Goal: Task Accomplishment & Management: Complete application form

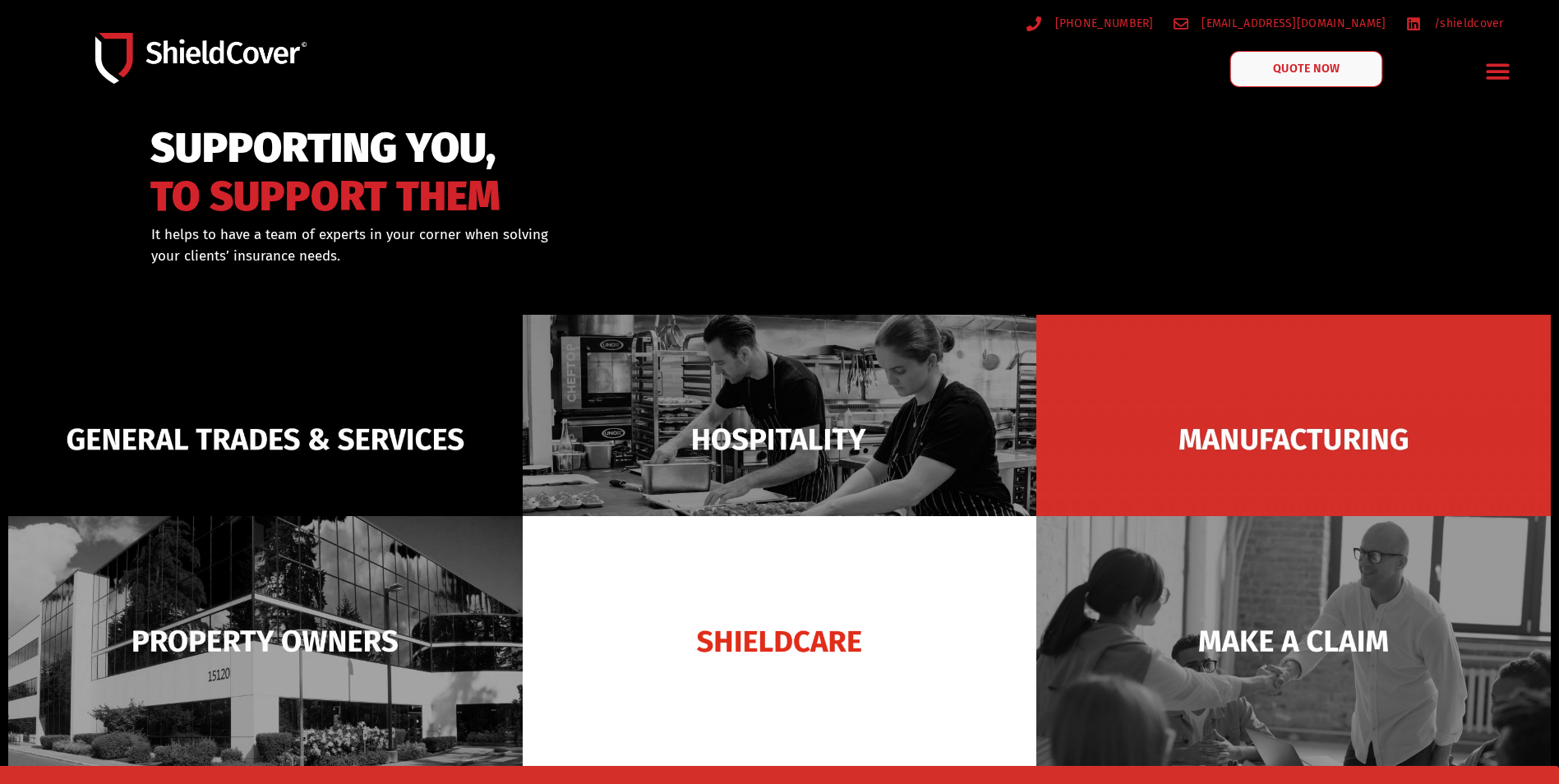
drag, startPoint x: 0, startPoint y: 0, endPoint x: 1306, endPoint y: 80, distance: 1308.4
click at [1306, 80] on link "QUOTE NOW" at bounding box center [1307, 69] width 153 height 36
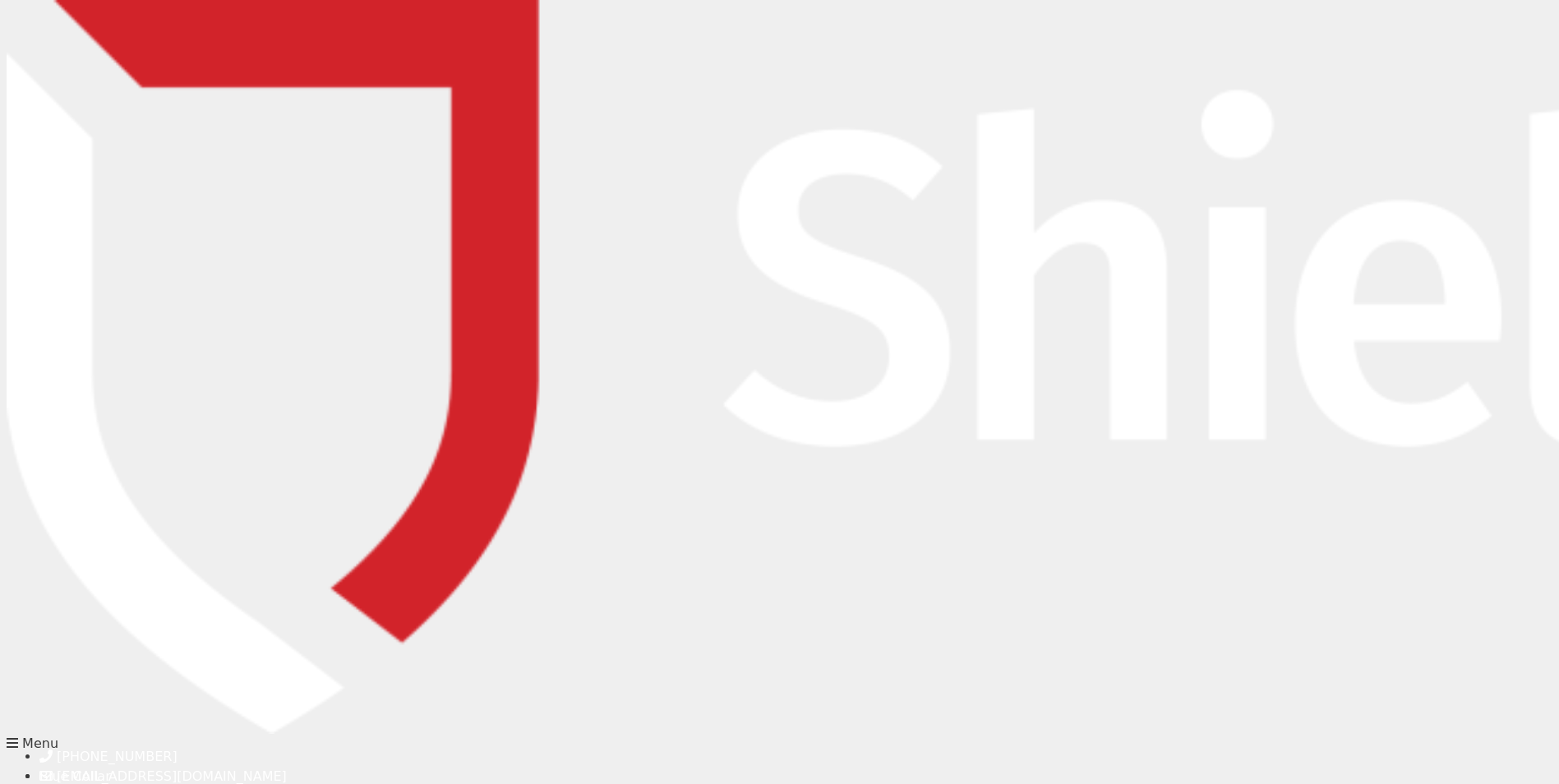
type input "[PERSON_NAME]"
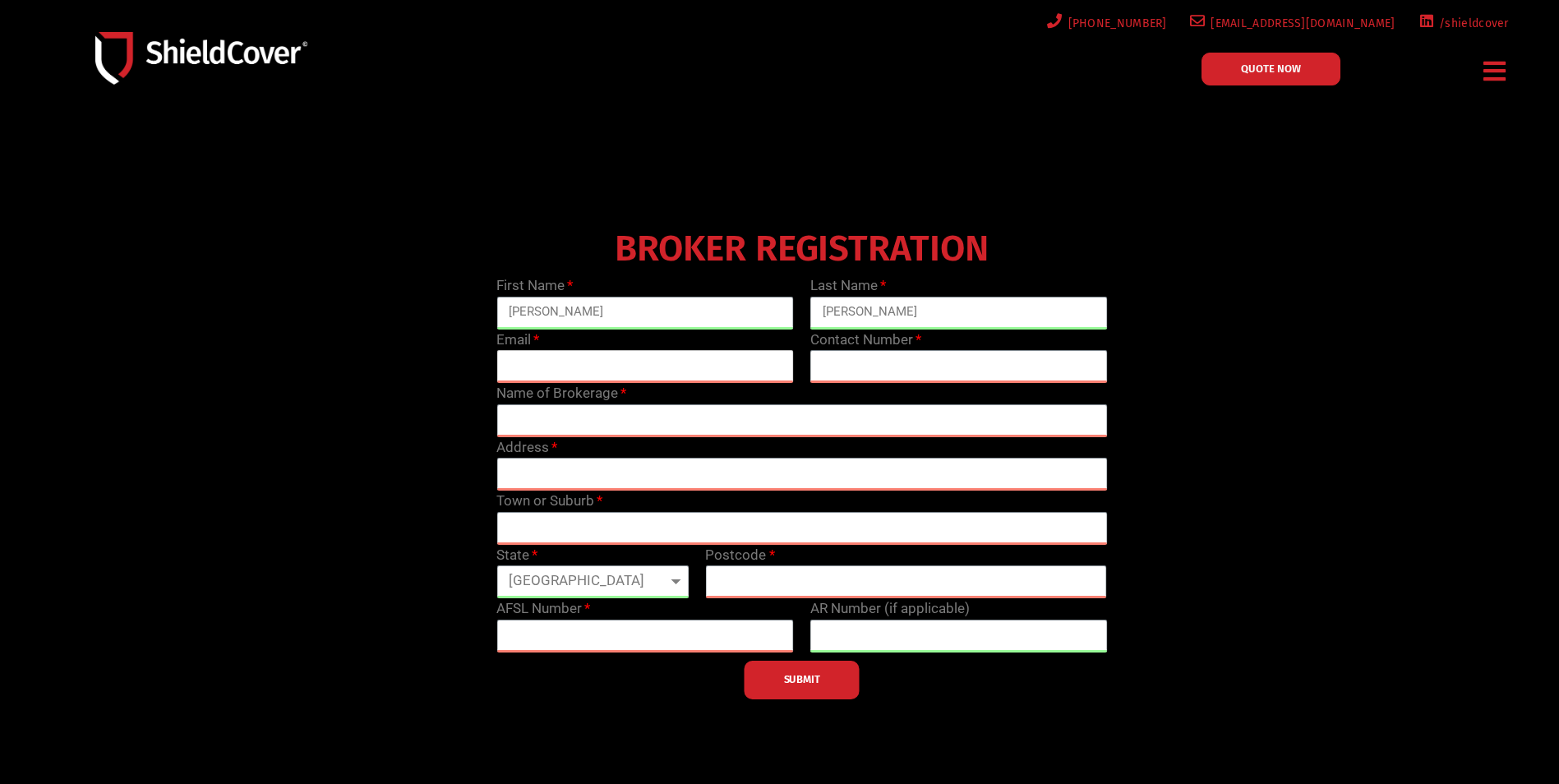
type input "[PERSON_NAME][EMAIL_ADDRESS][PERSON_NAME][DOMAIN_NAME]"
type input "0447553017"
click at [709, 410] on input "text" at bounding box center [801, 420] width 611 height 33
type input "Community Insurance Solutions"
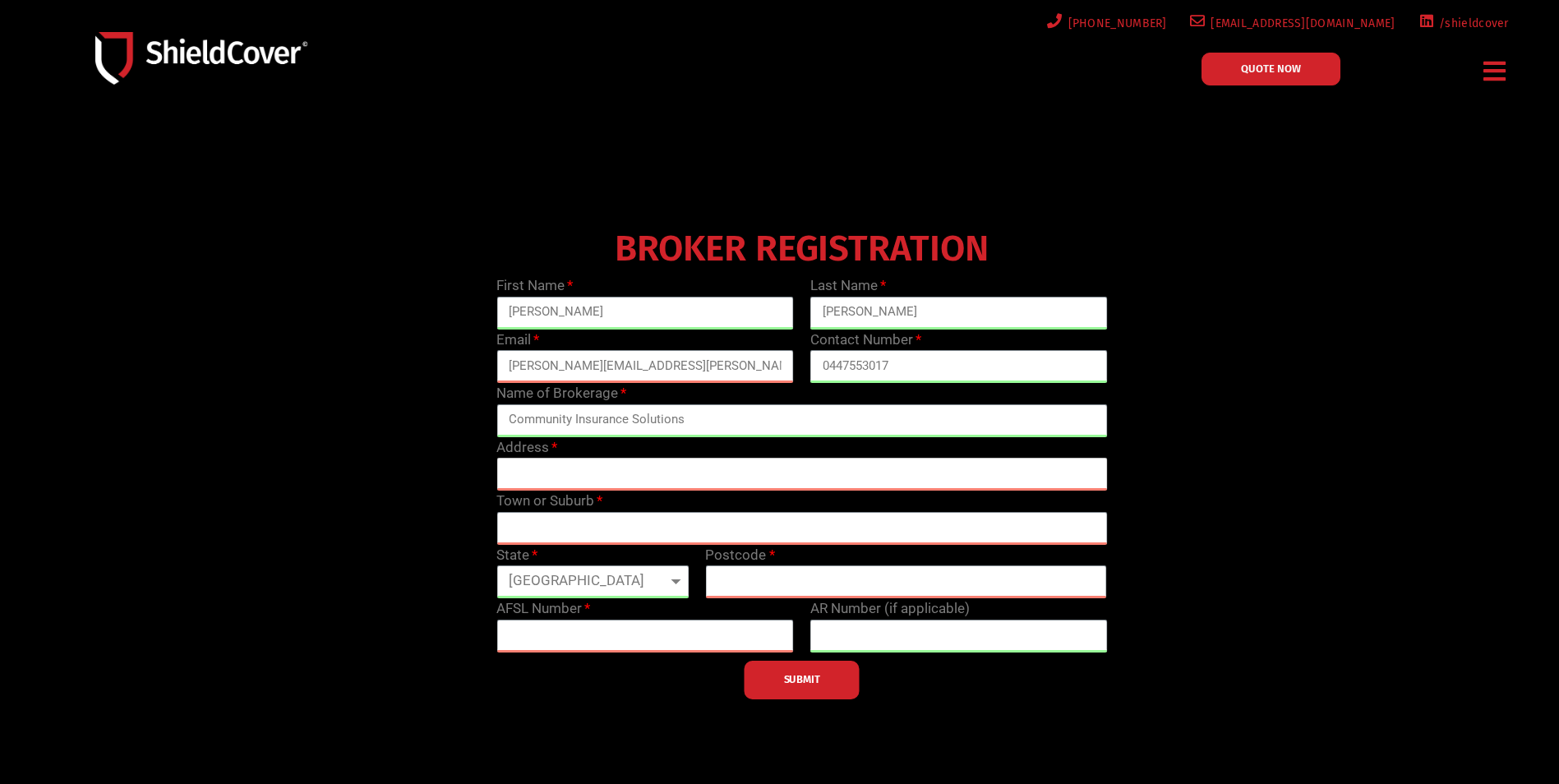
click at [622, 475] on input "text" at bounding box center [801, 474] width 611 height 33
type input "Shop 12, 172-176 McIvor Highway Strathdale 3550"
type input "MELBOURNE"
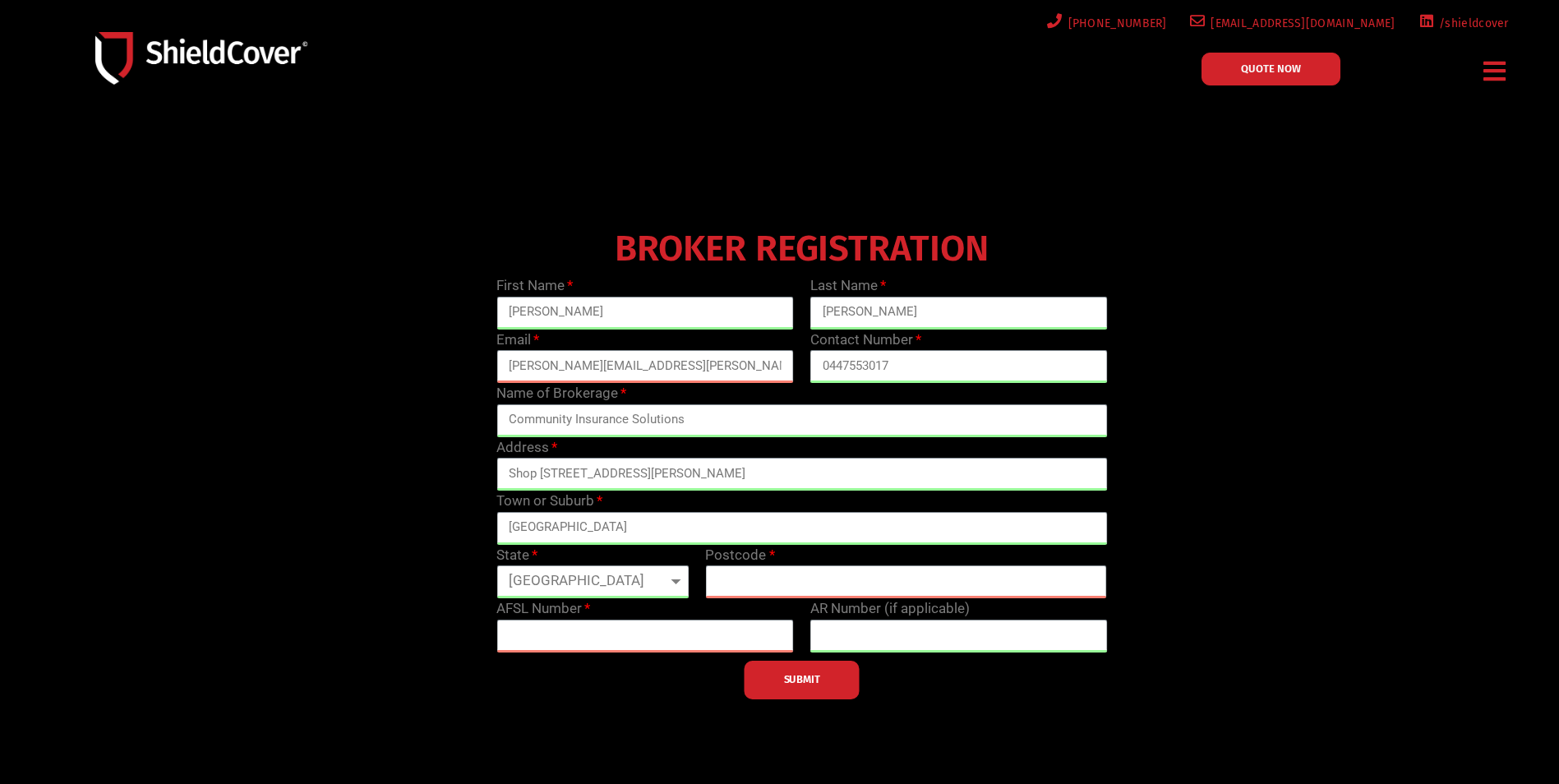
select select "VIC"
type input "3000"
click at [604, 531] on input "MELBOURNE" at bounding box center [801, 528] width 611 height 33
click at [604, 532] on input "MELBOURNE" at bounding box center [801, 528] width 611 height 33
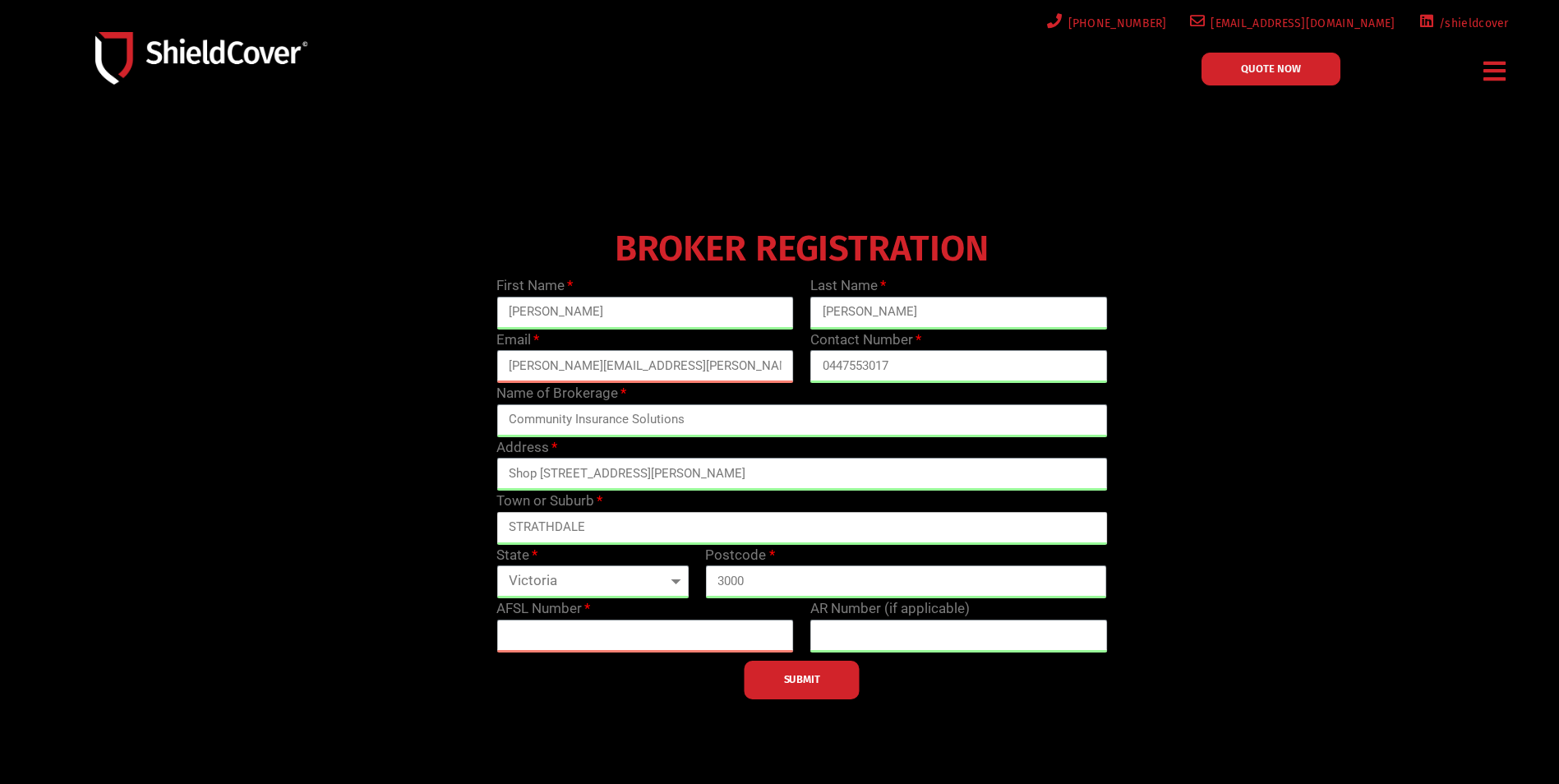
type input "STRATHDALE"
type input "3550"
click at [846, 463] on input "Shop 12, 172-176 McIvor Highway Strathdale 3550" at bounding box center [801, 474] width 611 height 33
type input "Shop 12, 172-176 McIvor Highway"
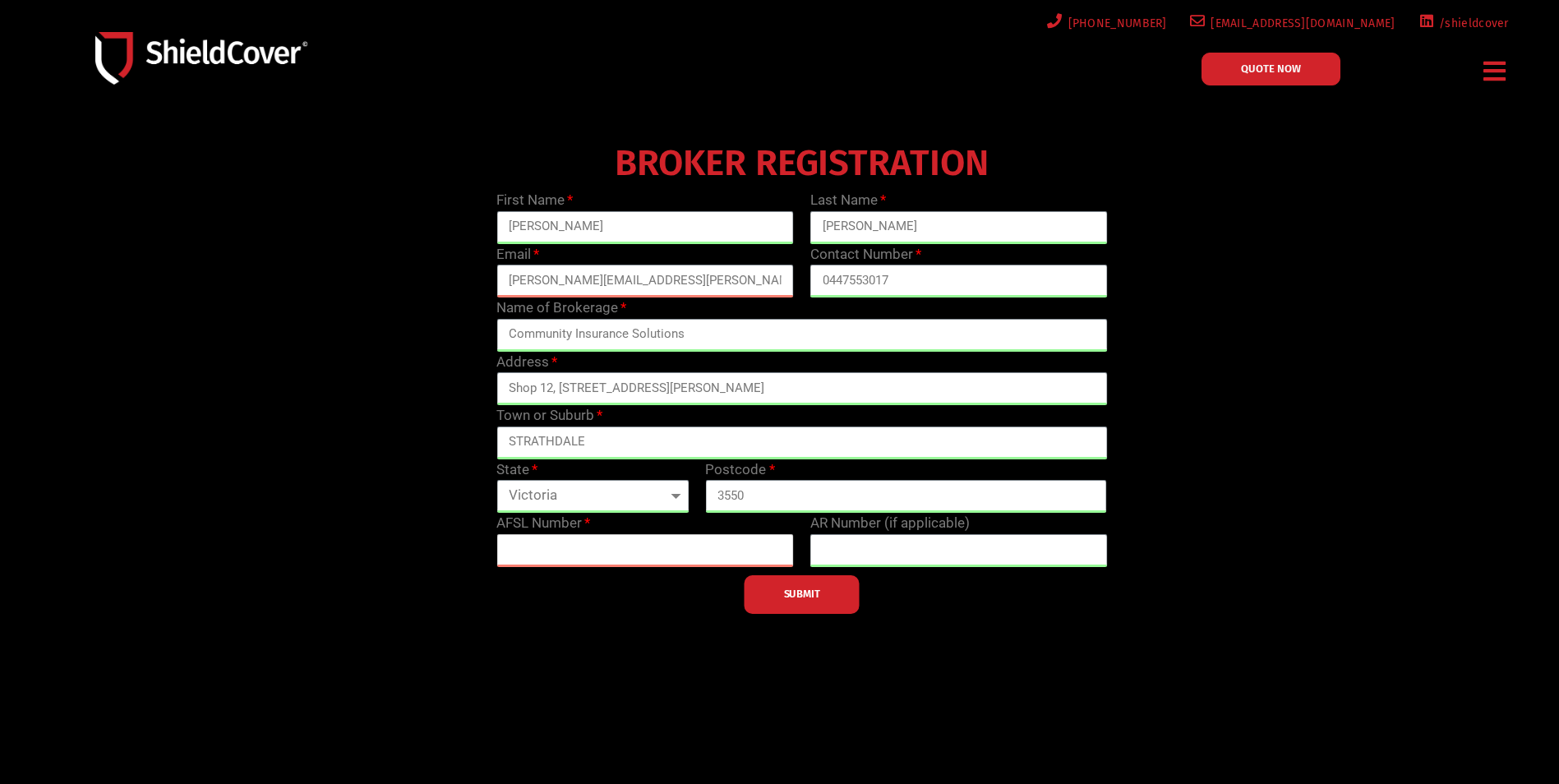
scroll to position [165, 0]
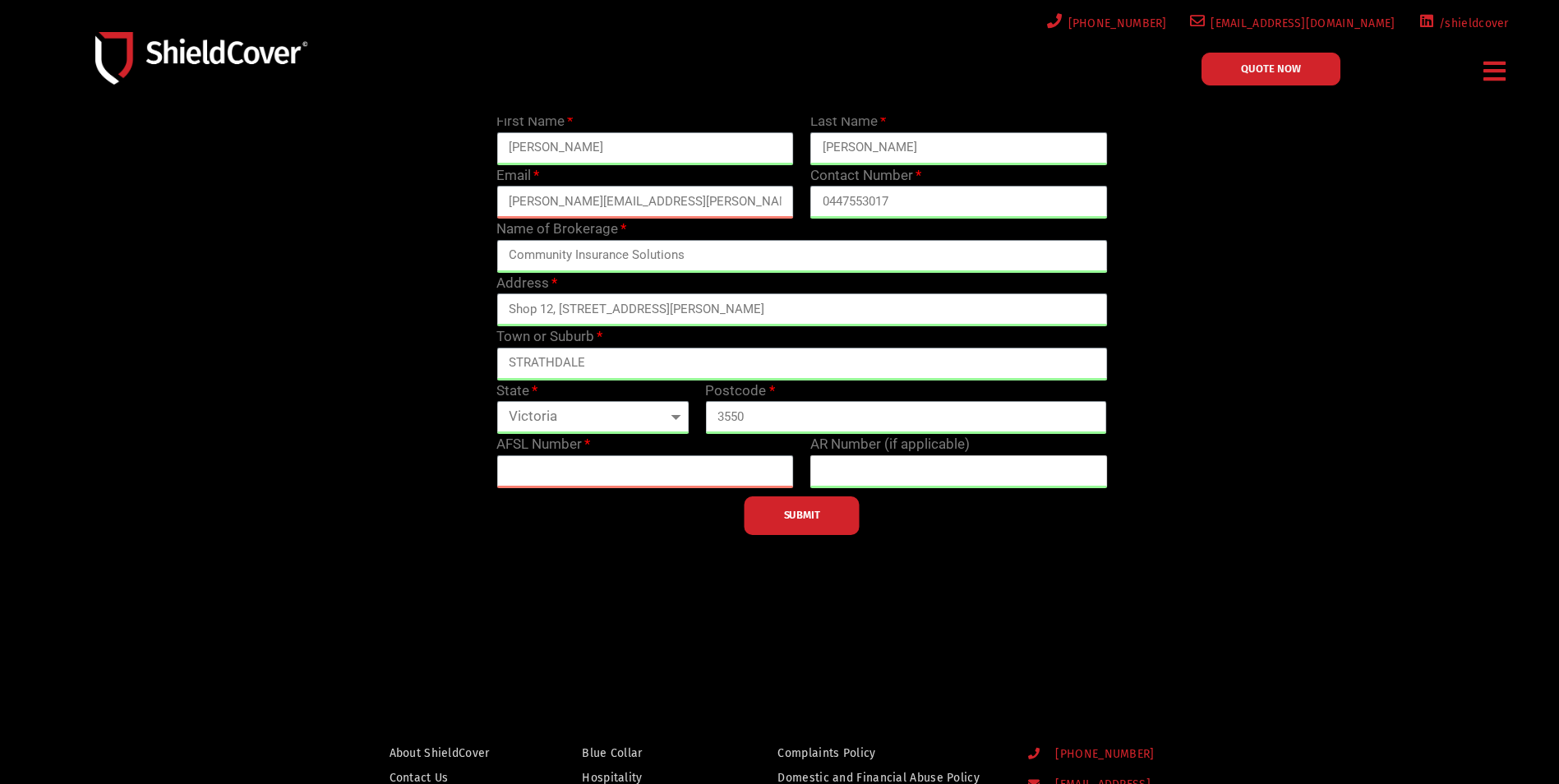
click at [861, 478] on input "text" at bounding box center [959, 471] width 297 height 33
type input "339026"
click at [701, 472] on input "text" at bounding box center [644, 471] width 297 height 33
click at [627, 468] on input "text" at bounding box center [644, 471] width 297 height 33
type input "233750"
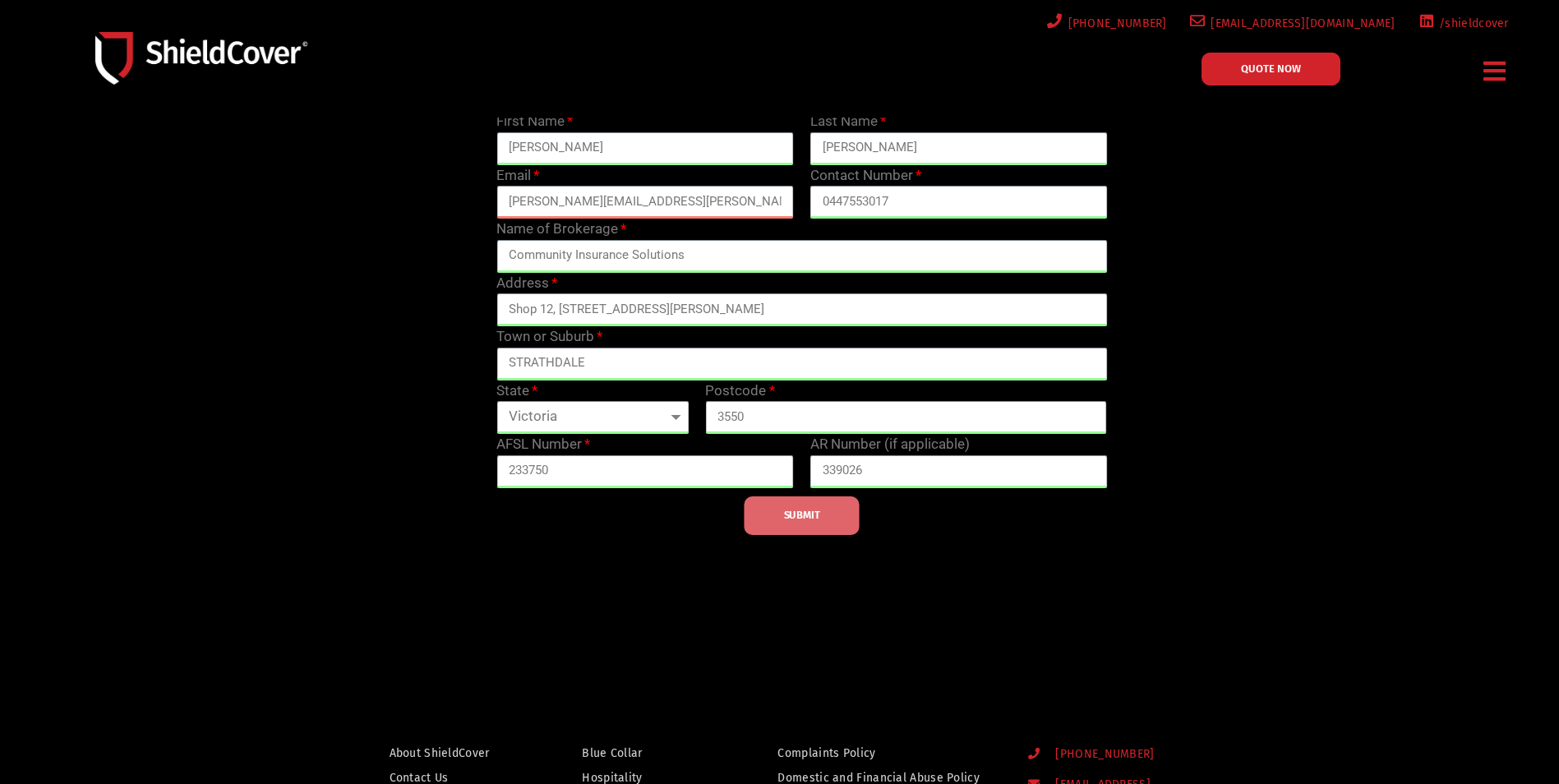
click at [816, 514] on span "SUBMIT" at bounding box center [802, 514] width 36 height 3
